Goal: Task Accomplishment & Management: Manage account settings

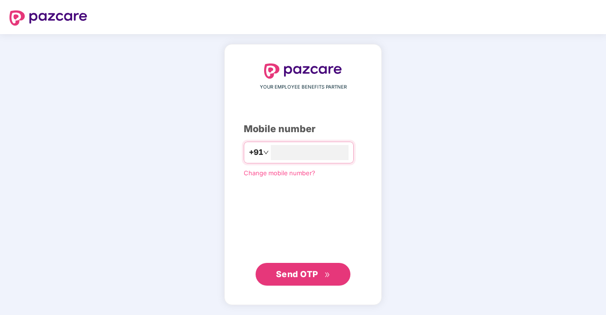
type input "**********"
click at [310, 274] on span "Send OTP" at bounding box center [297, 274] width 42 height 10
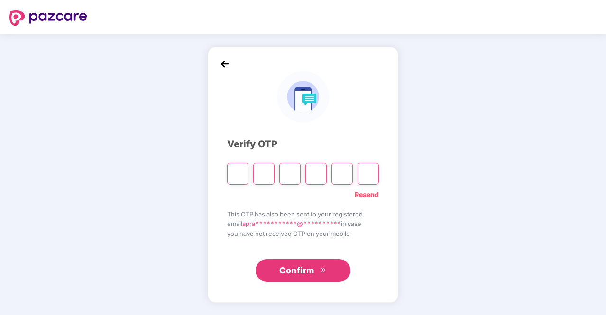
type input "*"
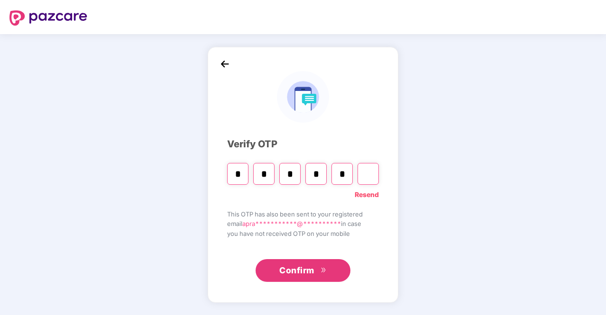
type input "*"
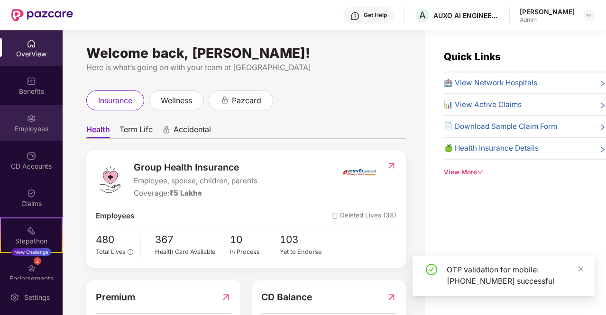
click at [20, 126] on div "Employees" at bounding box center [31, 128] width 63 height 9
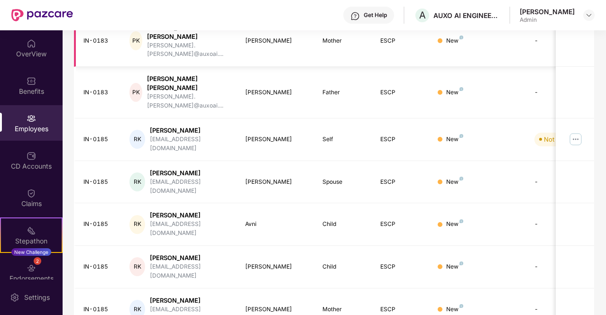
scroll to position [265, 0]
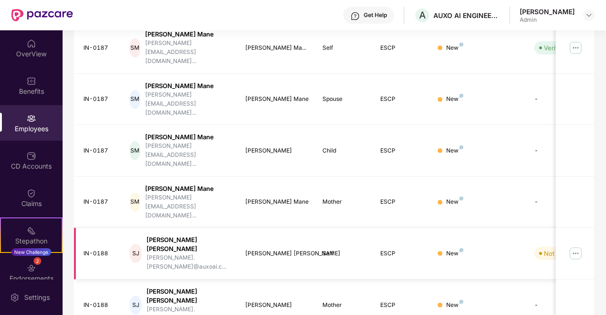
click at [574, 246] on img at bounding box center [575, 253] width 15 height 15
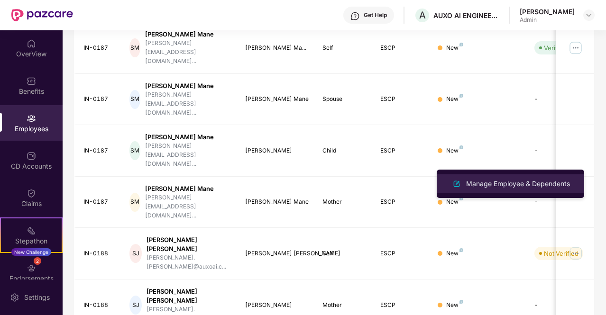
click at [511, 189] on div "Manage Employee & Dependents" at bounding box center [510, 183] width 123 height 11
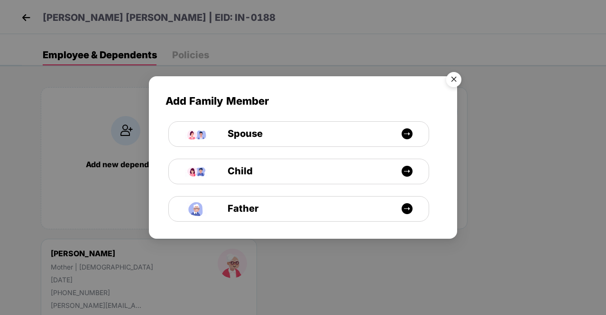
click at [454, 77] on img "Close" at bounding box center [454, 81] width 27 height 27
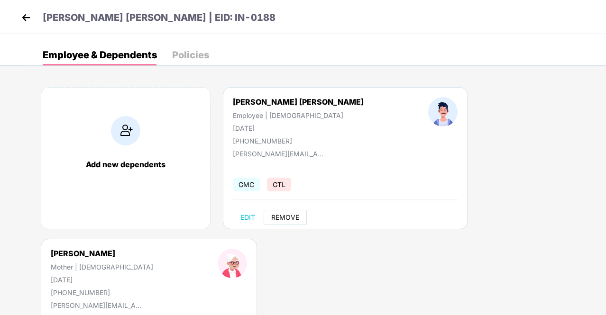
click at [285, 216] on span "REMOVE" at bounding box center [285, 218] width 28 height 8
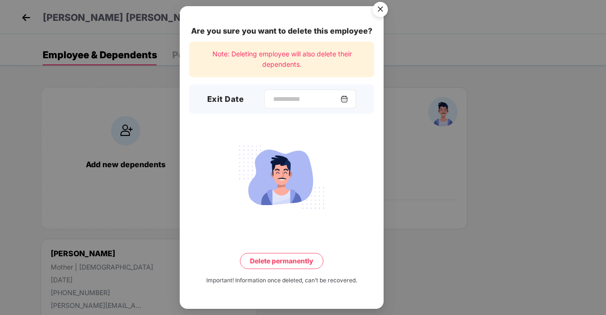
click at [347, 100] on img at bounding box center [344, 99] width 8 height 8
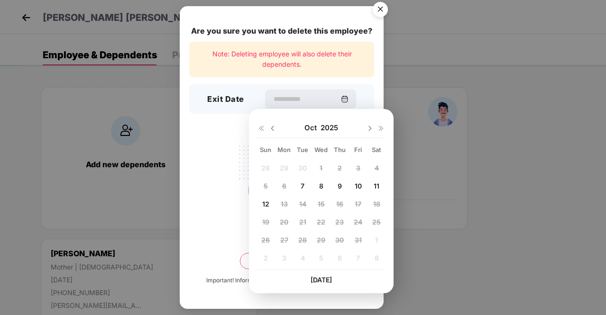
click at [308, 79] on div "Are you sure you want to delete this employee? Note: Deleting employee will als…" at bounding box center [282, 157] width 204 height 303
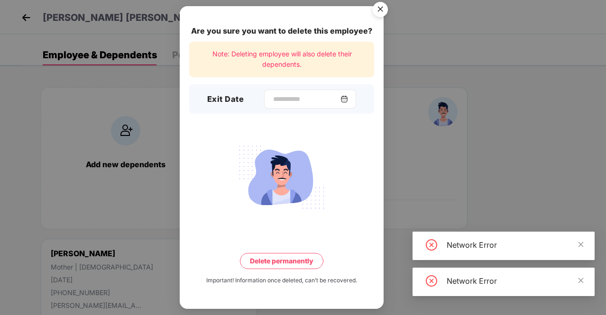
click at [348, 100] on img at bounding box center [344, 99] width 8 height 8
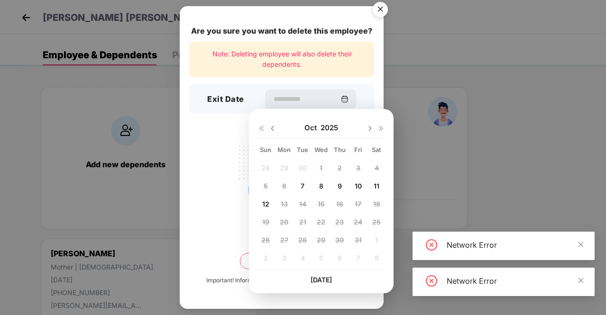
click at [305, 186] on div "7" at bounding box center [302, 186] width 14 height 14
type input "**********"
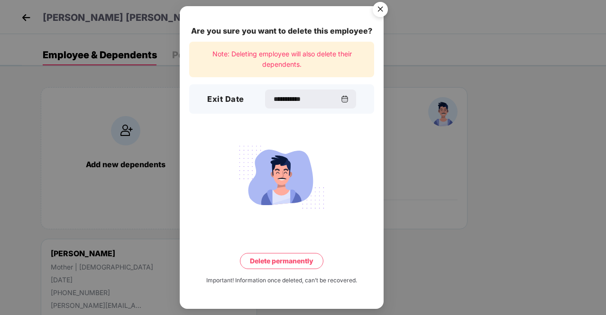
click at [272, 266] on button "Delete permanently" at bounding box center [281, 261] width 83 height 16
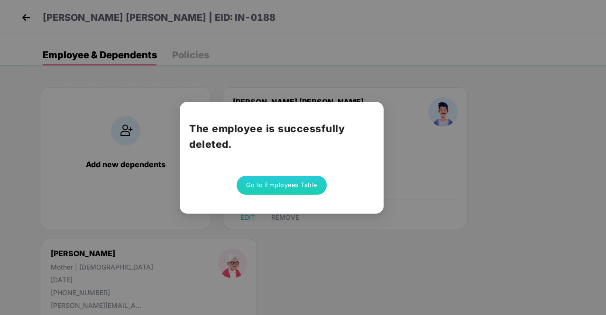
click at [285, 184] on button "Go to Employees Table" at bounding box center [282, 185] width 90 height 19
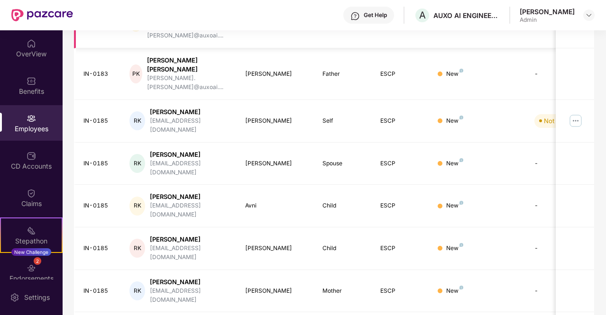
scroll to position [265, 0]
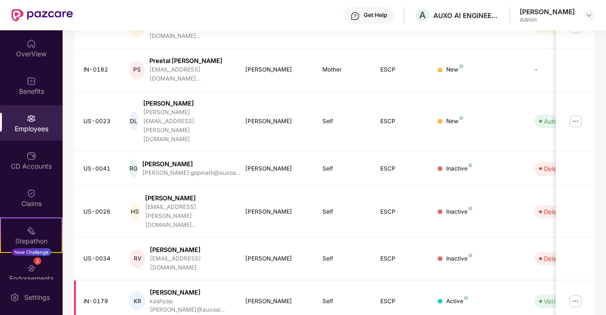
scroll to position [238, 0]
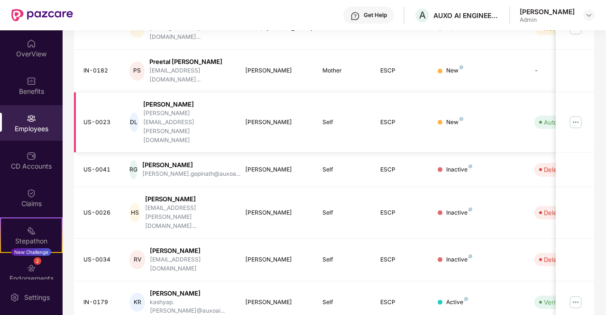
click at [576, 115] on img at bounding box center [575, 122] width 15 height 15
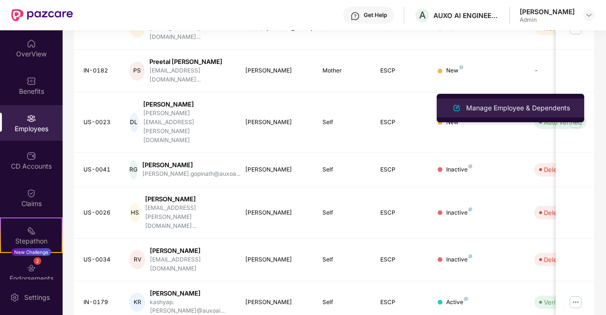
click at [517, 113] on div "Manage Employee & Dependents" at bounding box center [510, 107] width 123 height 11
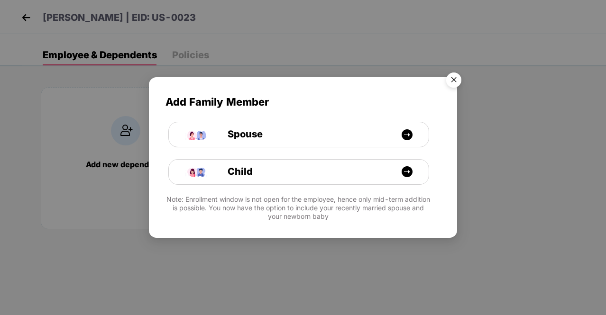
click at [453, 82] on img "Close" at bounding box center [454, 81] width 27 height 27
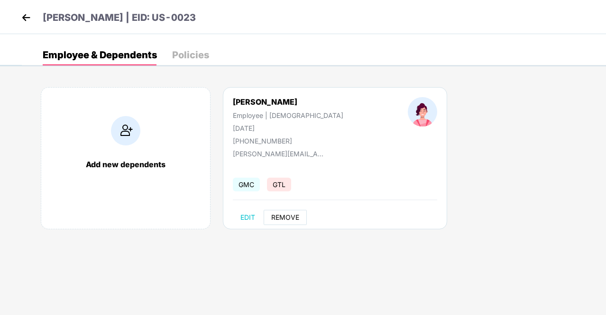
click at [281, 214] on span "REMOVE" at bounding box center [285, 218] width 28 height 8
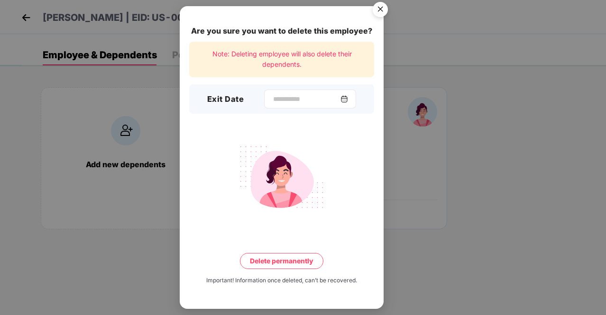
click at [348, 97] on img at bounding box center [344, 99] width 8 height 8
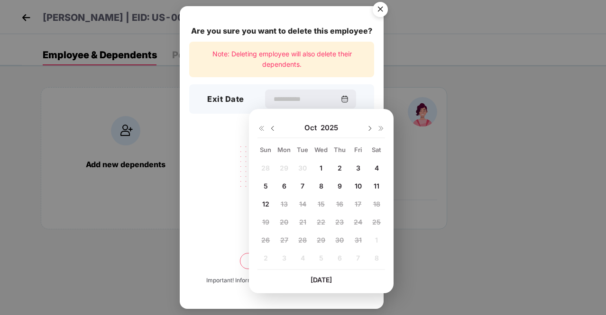
click at [301, 188] on span "7" at bounding box center [303, 186] width 4 height 8
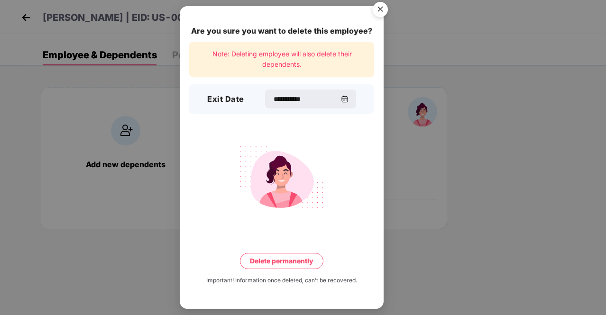
type input "**********"
click at [282, 266] on button "Delete permanently" at bounding box center [281, 261] width 83 height 16
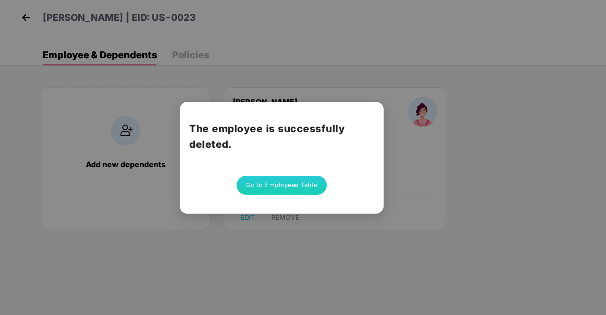
click at [152, 98] on div "The employee is successfully deleted. Go to Employees Table" at bounding box center [303, 157] width 606 height 315
click at [293, 190] on button "Go to Employees Table" at bounding box center [282, 185] width 90 height 19
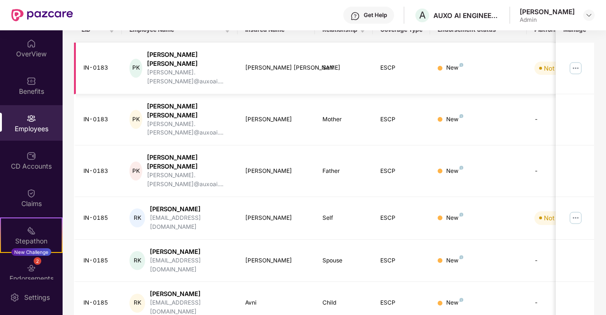
scroll to position [265, 0]
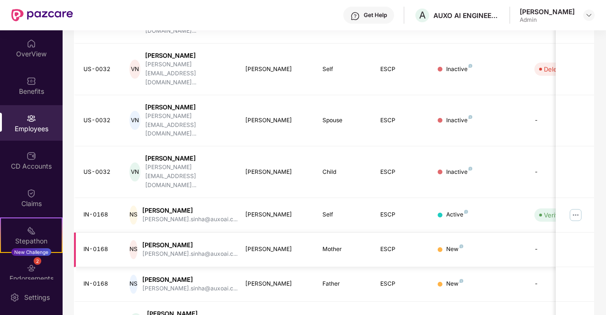
scroll to position [260, 0]
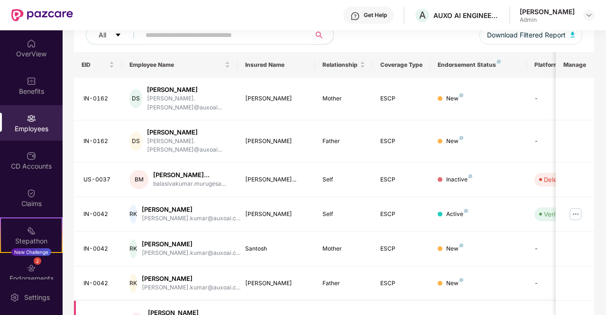
scroll to position [273, 0]
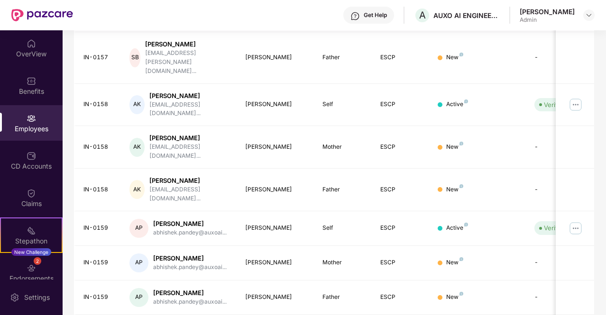
scroll to position [265, 0]
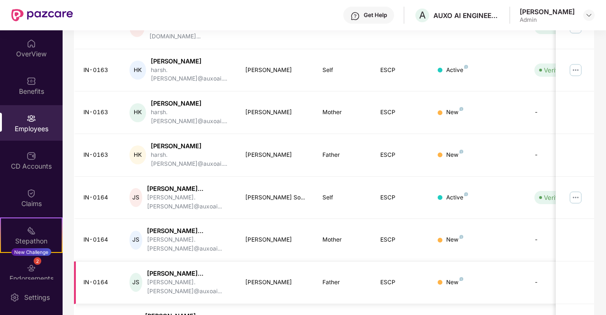
scroll to position [289, 0]
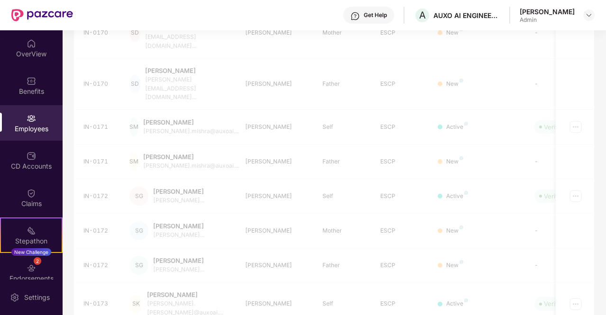
scroll to position [265, 0]
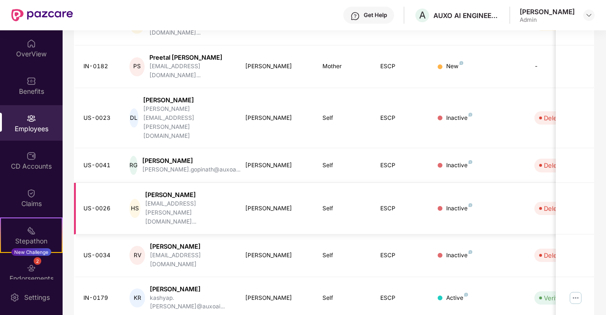
scroll to position [251, 0]
